Goal: Information Seeking & Learning: Find specific fact

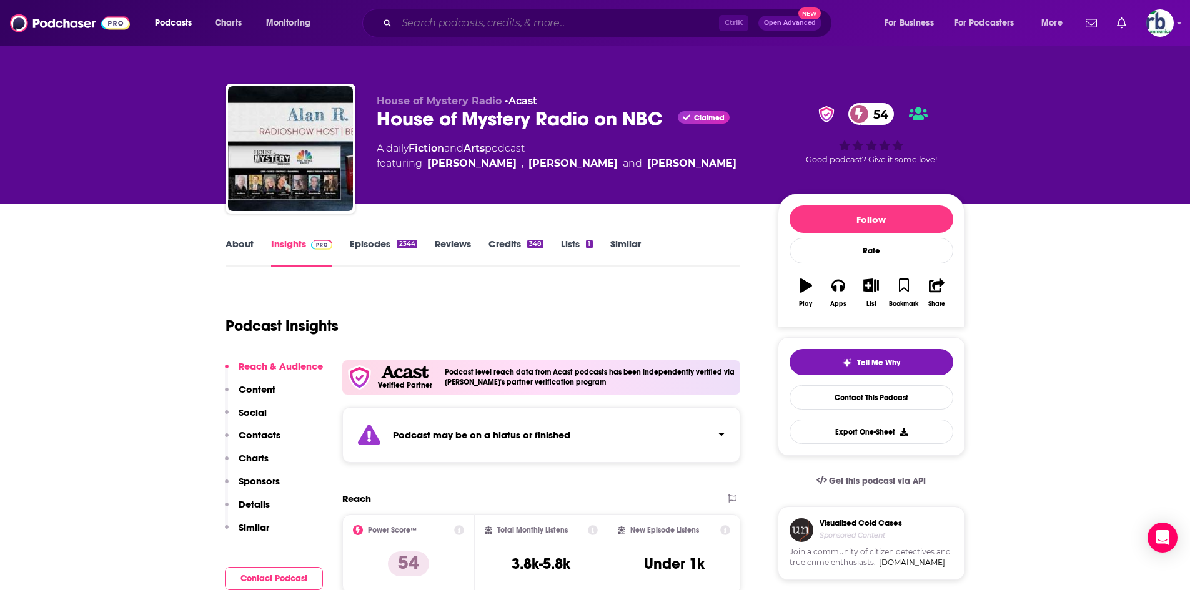
click at [481, 20] on input "Search podcasts, credits, & more..." at bounding box center [558, 23] width 322 height 20
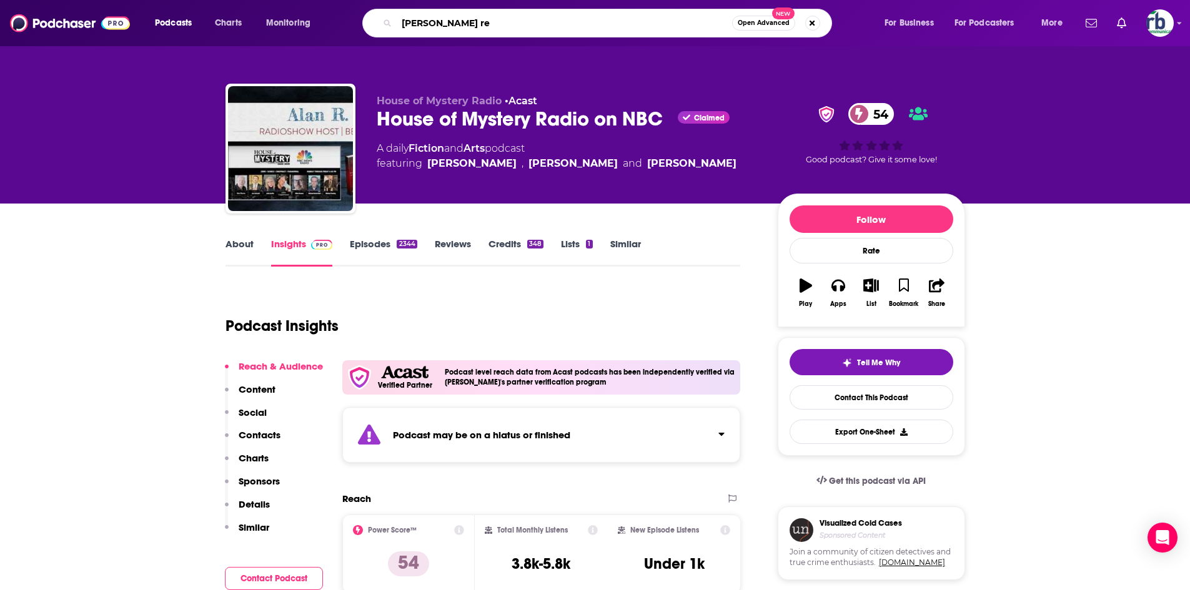
type input "[PERSON_NAME]"
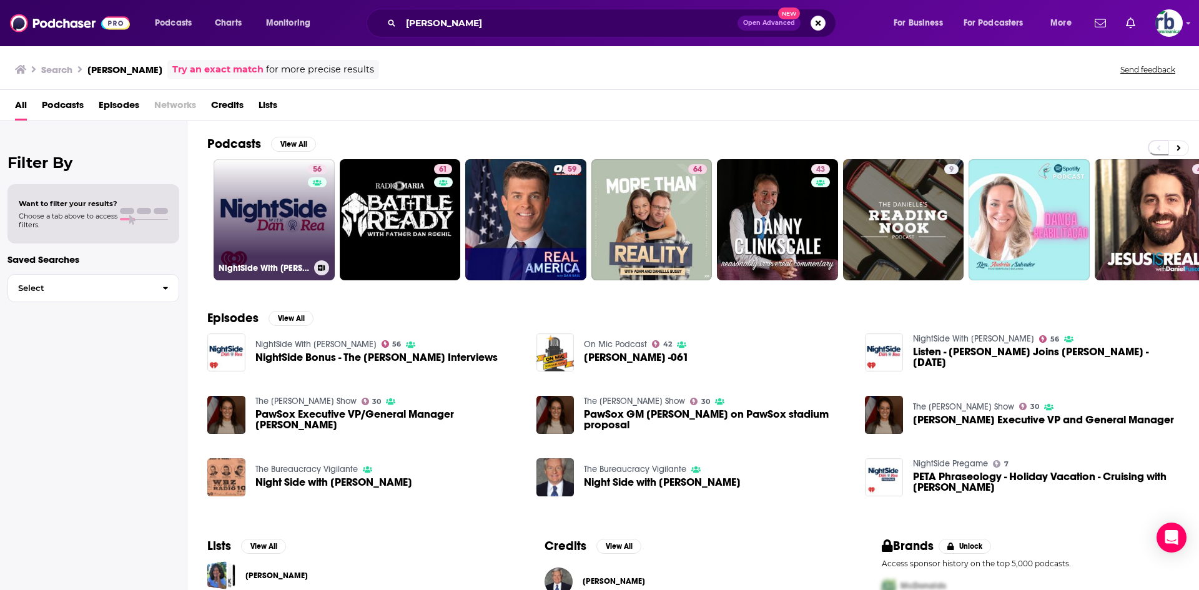
click at [259, 199] on link "56 NightSide With [PERSON_NAME]" at bounding box center [274, 219] width 121 height 121
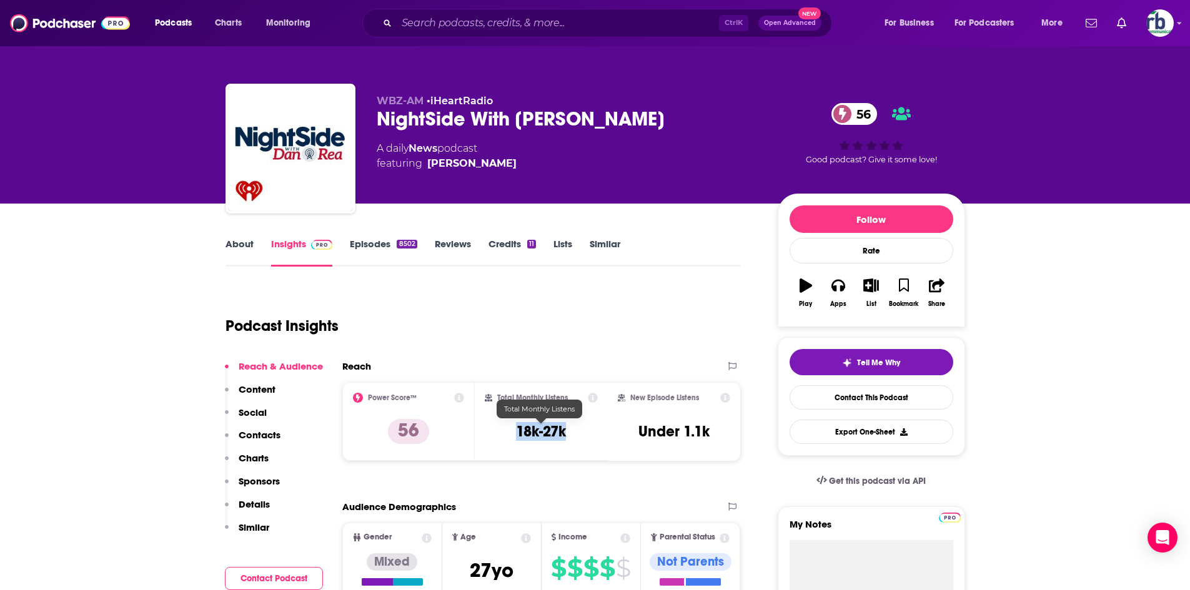
drag, startPoint x: 514, startPoint y: 430, endPoint x: 559, endPoint y: 429, distance: 45.0
click at [566, 430] on div "Total Monthly Listens 18k-27k" at bounding box center [541, 421] width 113 height 57
copy h3 "18k-27k"
